Goal: Communication & Community: Answer question/provide support

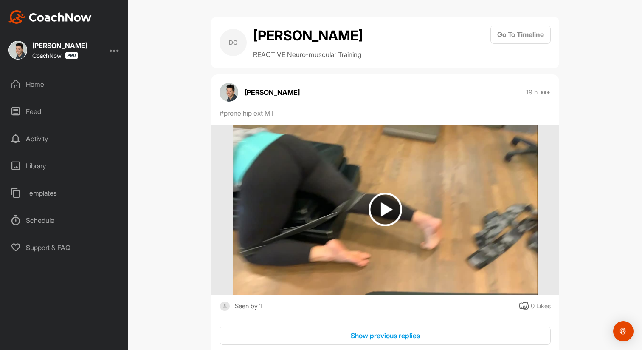
scroll to position [612, 0]
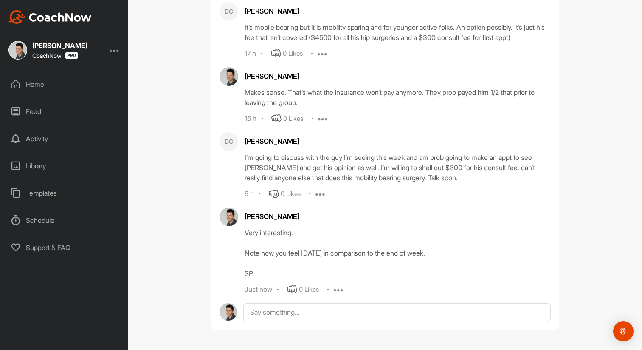
click at [51, 161] on div "Library" at bounding box center [65, 165] width 120 height 21
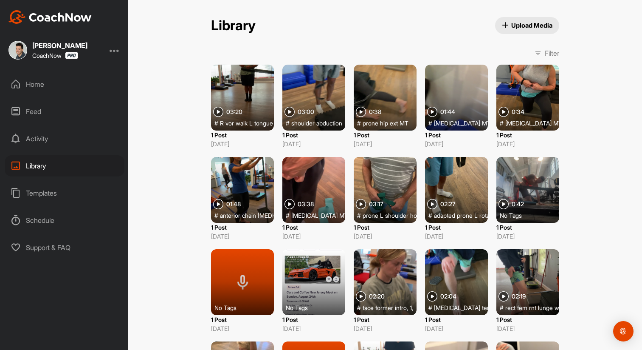
click at [40, 138] on div "Activity" at bounding box center [65, 138] width 120 height 21
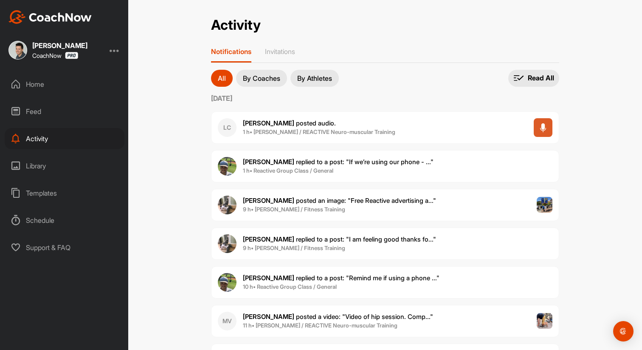
click at [362, 127] on span "[PERSON_NAME] posted audio ." at bounding box center [319, 124] width 153 height 10
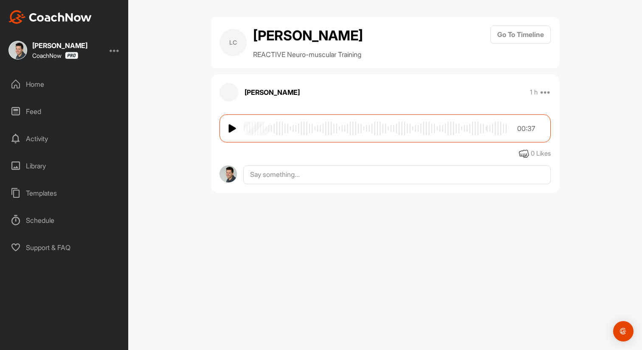
click at [236, 133] on img at bounding box center [233, 128] width 8 height 10
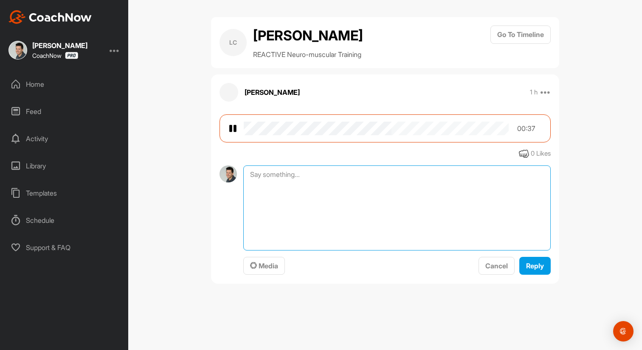
click at [323, 197] on textarea at bounding box center [397, 207] width 308 height 85
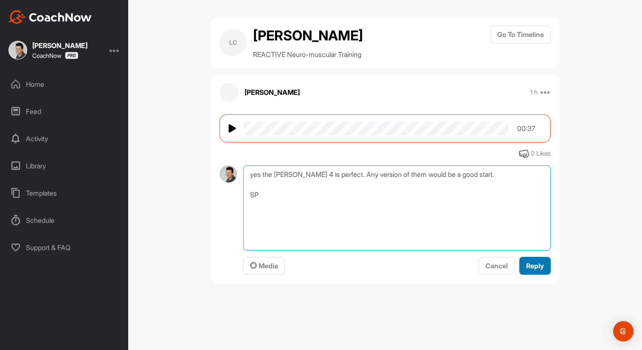
type textarea "yes the [PERSON_NAME] 4 is perfect. Any version of them would be a good start. …"
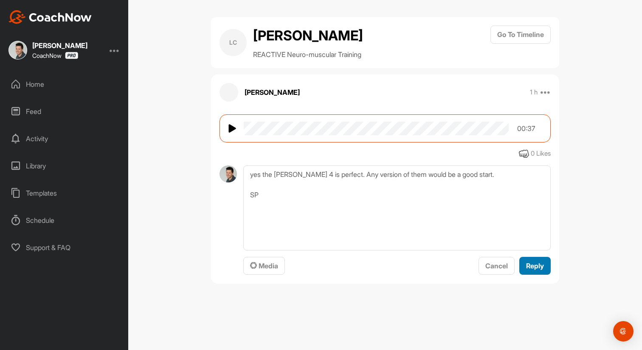
click at [537, 275] on button "Reply" at bounding box center [535, 266] width 31 height 18
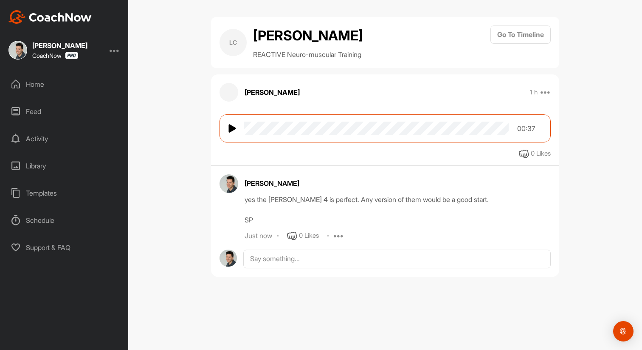
click at [42, 137] on div "Activity" at bounding box center [65, 138] width 120 height 21
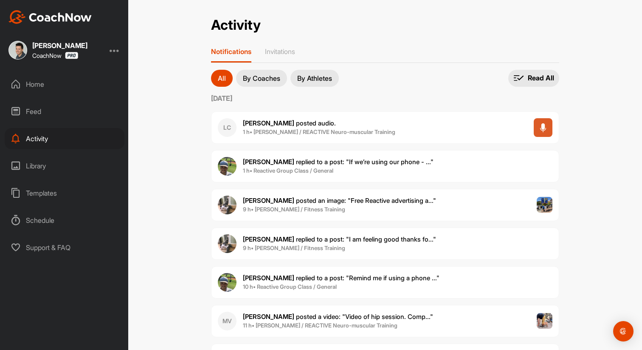
click at [358, 167] on span "1 h • Reactive Group Class / General" at bounding box center [338, 171] width 191 height 8
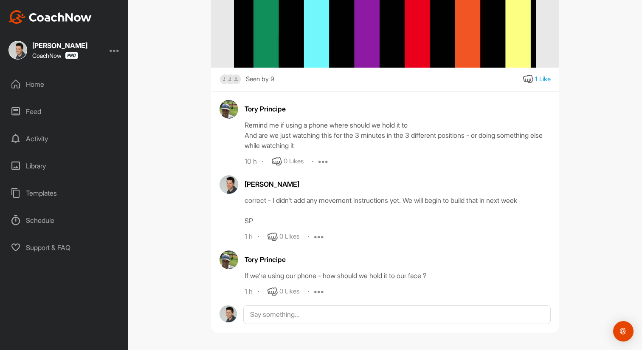
scroll to position [225, 0]
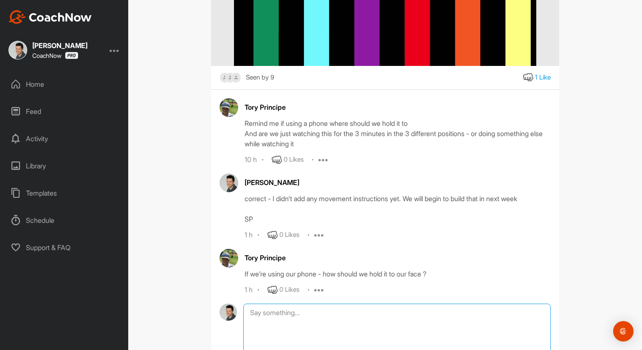
click at [370, 316] on textarea at bounding box center [397, 345] width 308 height 85
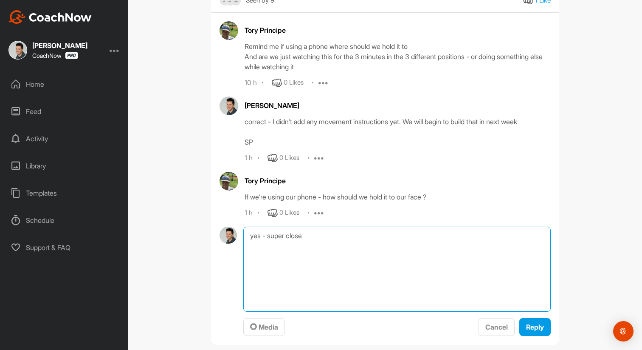
scroll to position [317, 0]
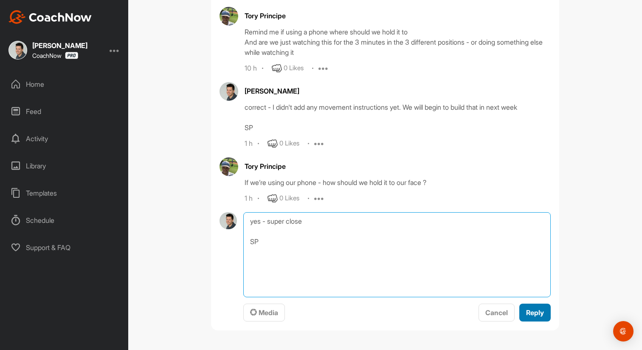
type textarea "yes - super close SP"
click at [528, 313] on span "Reply" at bounding box center [535, 312] width 18 height 8
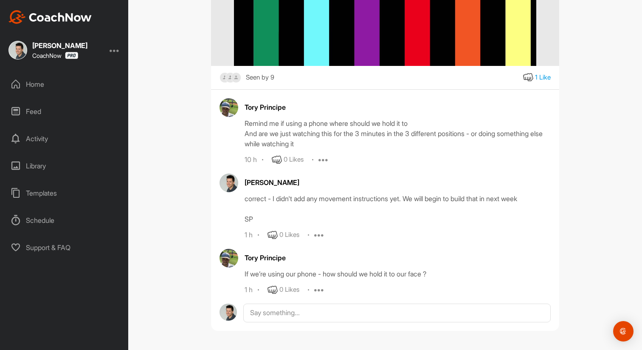
scroll to position [300, 0]
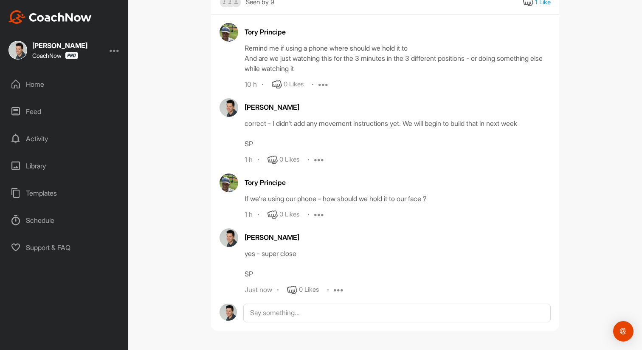
click at [39, 108] on div "Feed" at bounding box center [65, 111] width 120 height 21
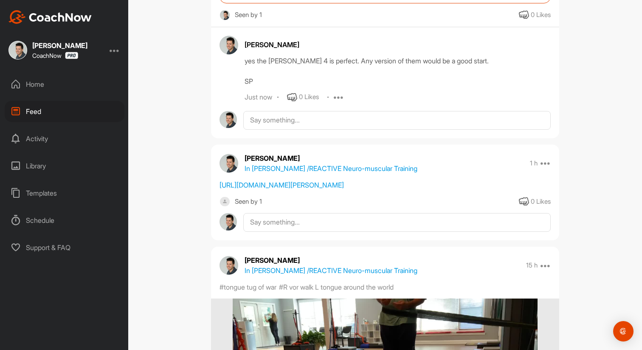
scroll to position [176, 0]
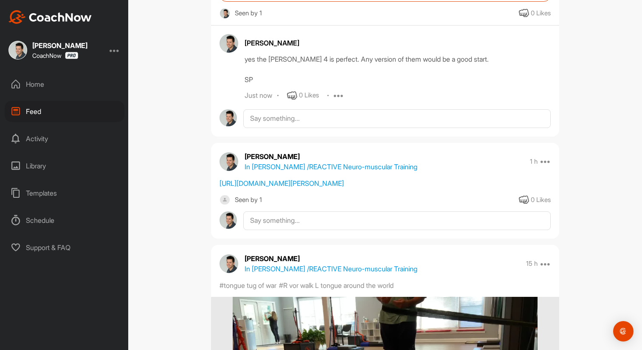
click at [52, 138] on div "Activity" at bounding box center [65, 138] width 120 height 21
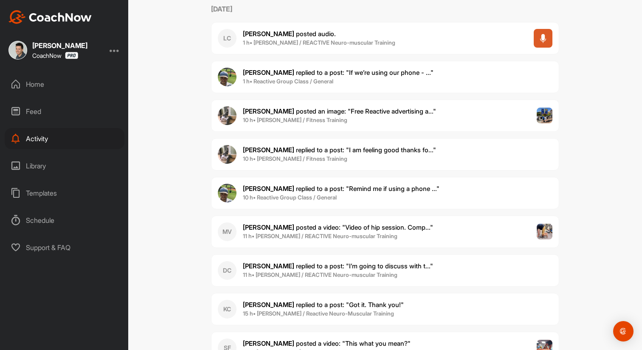
scroll to position [170, 0]
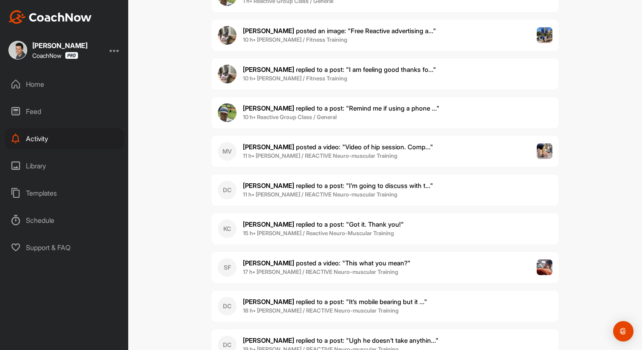
click at [334, 155] on b "11 h • [PERSON_NAME] / REACTIVE Neuro-muscular Training" at bounding box center [320, 155] width 155 height 7
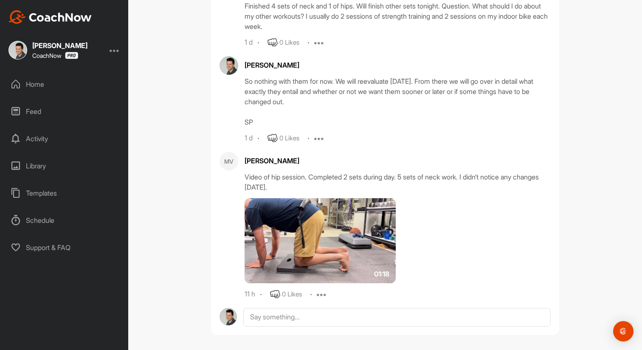
scroll to position [235, 0]
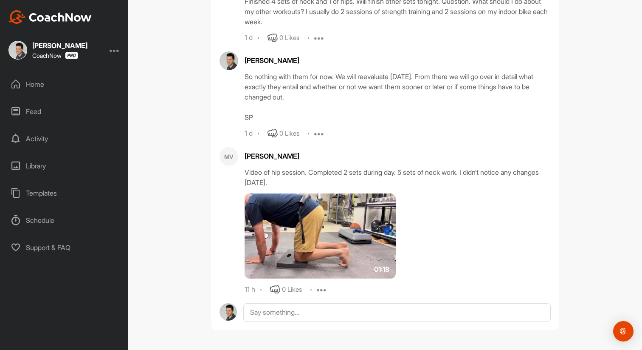
click at [288, 233] on img at bounding box center [320, 235] width 151 height 85
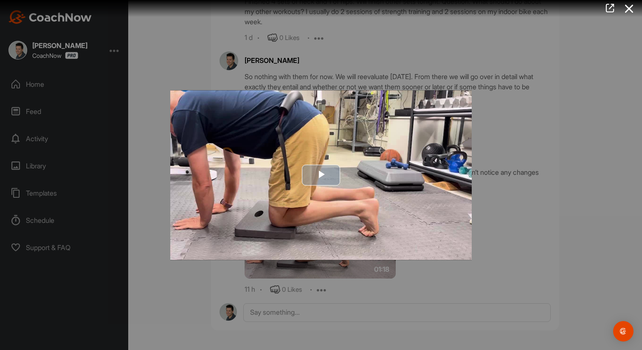
click at [321, 175] on span "Video Player" at bounding box center [321, 175] width 0 height 0
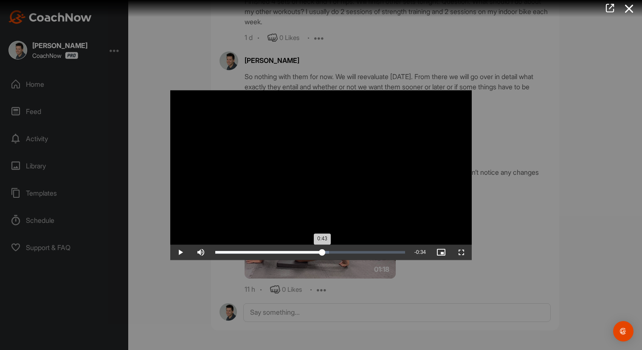
drag, startPoint x: 252, startPoint y: 252, endPoint x: 322, endPoint y: 249, distance: 69.7
click at [322, 251] on div "0:43" at bounding box center [268, 252] width 107 height 3
click at [350, 249] on div "Loaded : 70.45% 0:55 0:51" at bounding box center [310, 251] width 198 height 15
click at [368, 249] on div "Loaded : 75.28% 1:02 0:56" at bounding box center [310, 251] width 198 height 15
click at [381, 248] on div "Loaded : 85.06% 1:07 1:03" at bounding box center [310, 251] width 198 height 15
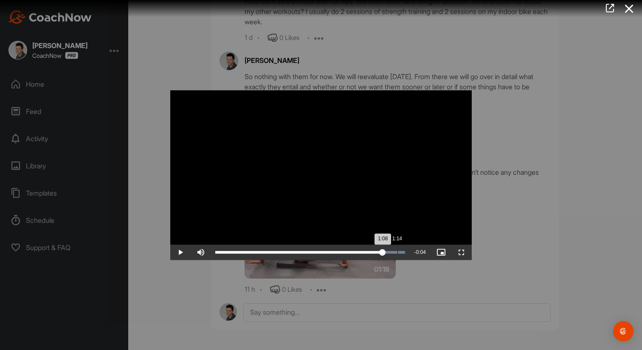
click at [397, 248] on div "Loaded : 100.00% 1:14 1:08" at bounding box center [310, 251] width 198 height 15
click at [353, 28] on div at bounding box center [321, 175] width 642 height 350
